Goal: Book appointment/travel/reservation

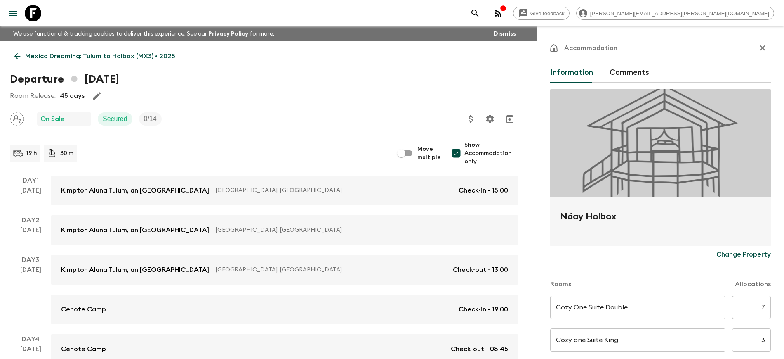
click at [21, 53] on icon at bounding box center [17, 56] width 9 height 9
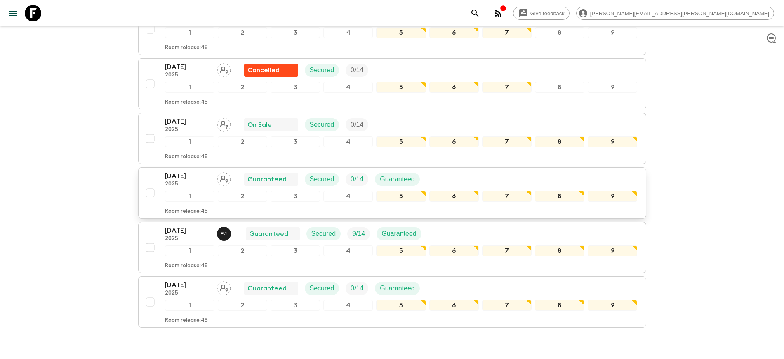
scroll to position [671, 0]
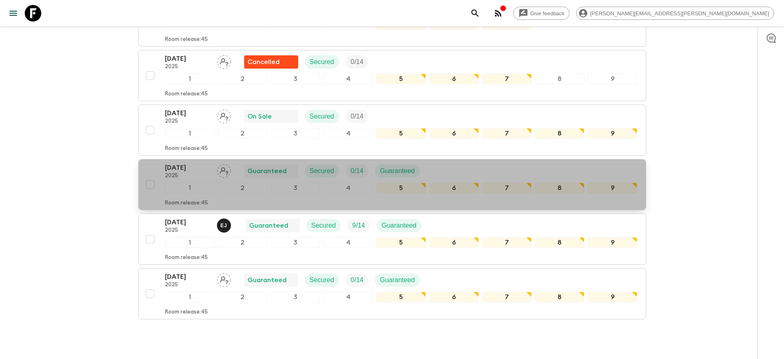
click at [179, 168] on p "[DATE]" at bounding box center [187, 168] width 45 height 10
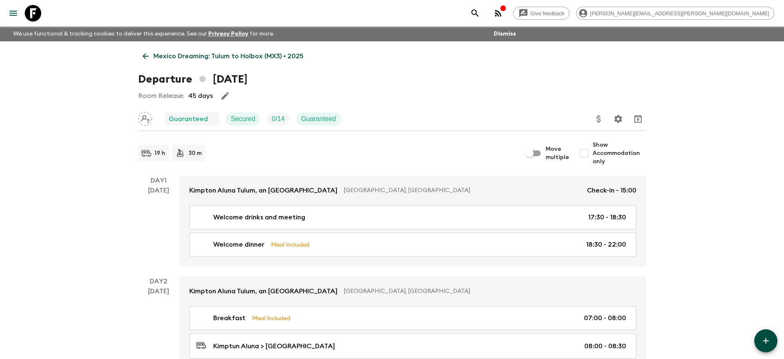
click at [587, 156] on input "Show Accommodation only" at bounding box center [584, 153] width 17 height 17
checkbox input "true"
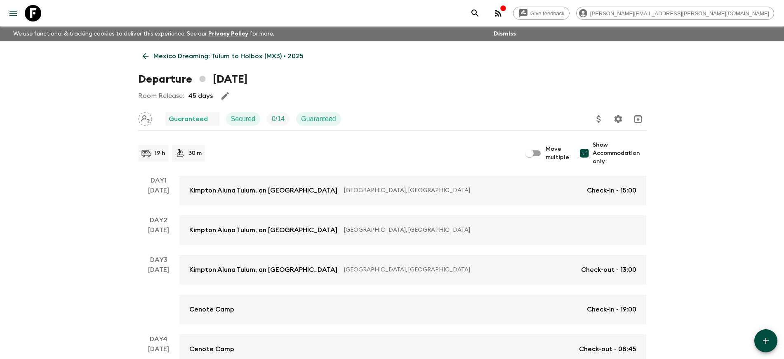
click at [147, 58] on icon at bounding box center [145, 56] width 9 height 9
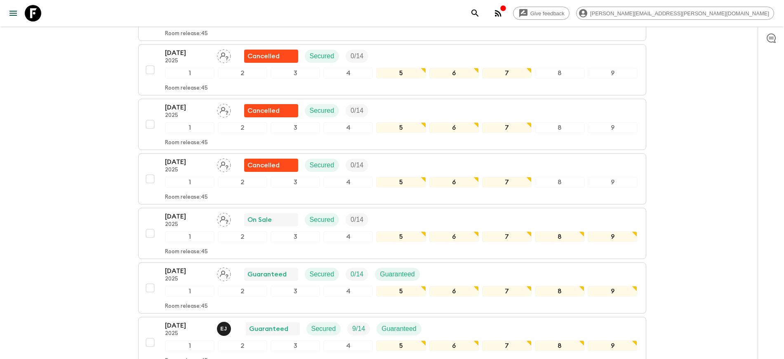
scroll to position [706, 0]
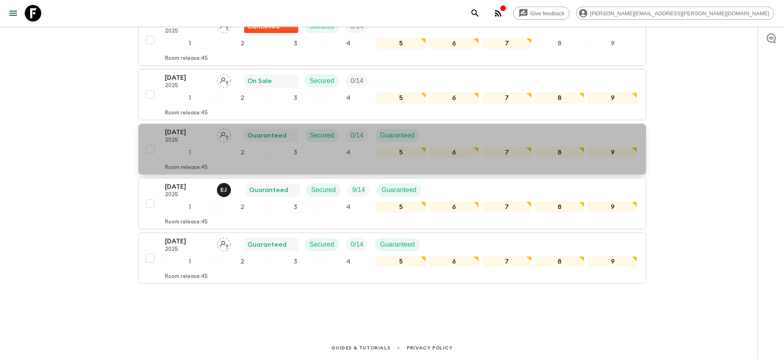
click at [179, 128] on p "[DATE]" at bounding box center [187, 132] width 45 height 10
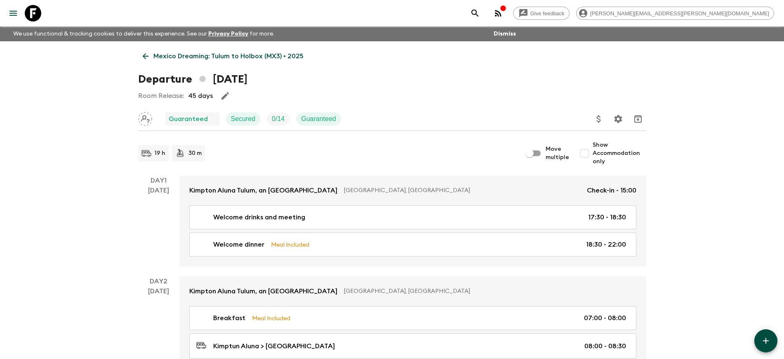
click at [589, 155] on input "Show Accommodation only" at bounding box center [584, 153] width 17 height 17
checkbox input "true"
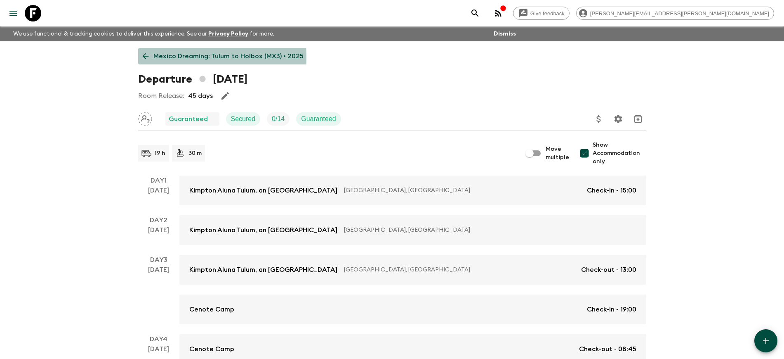
click at [154, 57] on p "Mexico Dreaming: Tulum to Holbox (MX3) • 2025" at bounding box center [228, 56] width 150 height 10
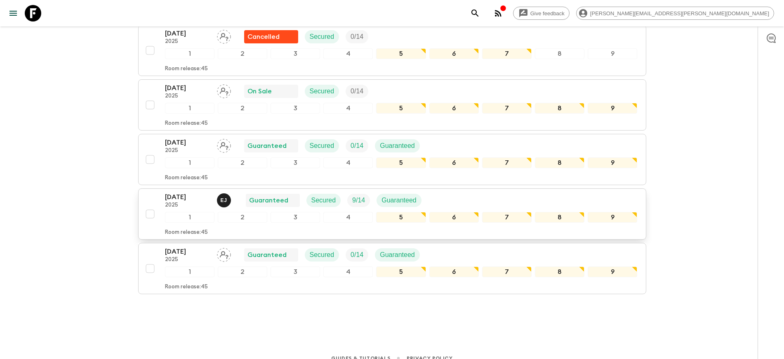
scroll to position [706, 0]
